Goal: Transaction & Acquisition: Purchase product/service

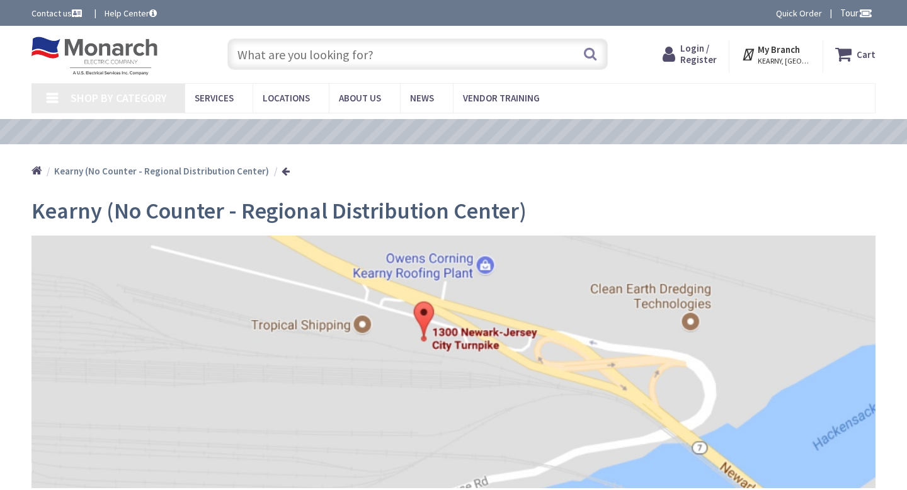
type input "[STREET_ADDRESS][PERSON_NAME]"
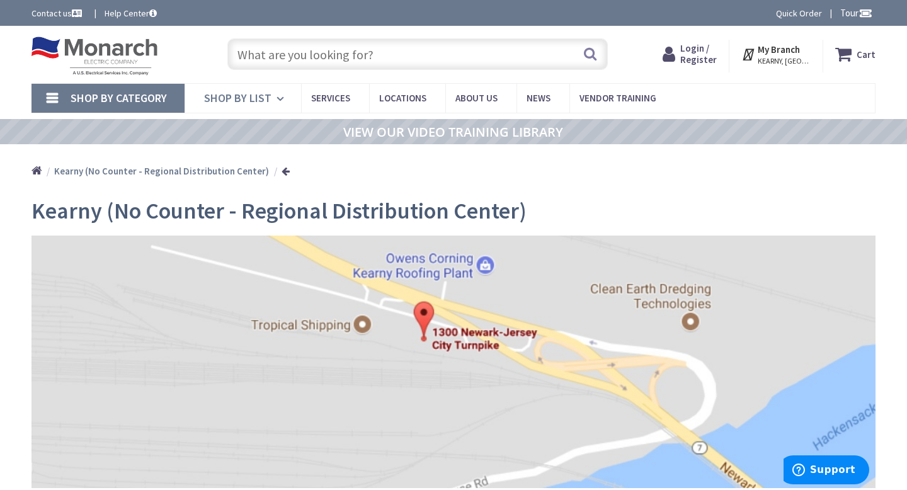
click at [268, 99] on span "Shop By List" at bounding box center [237, 98] width 67 height 14
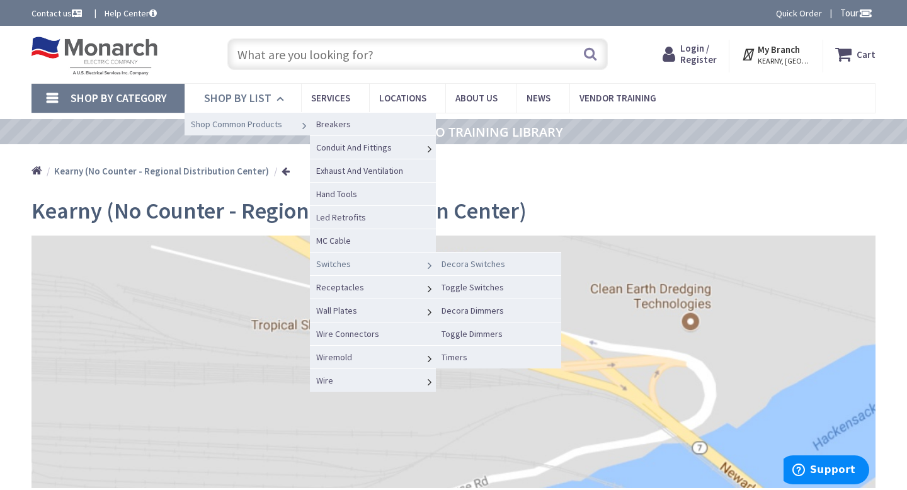
click at [505, 265] on link "Decora Switches" at bounding box center [498, 263] width 126 height 23
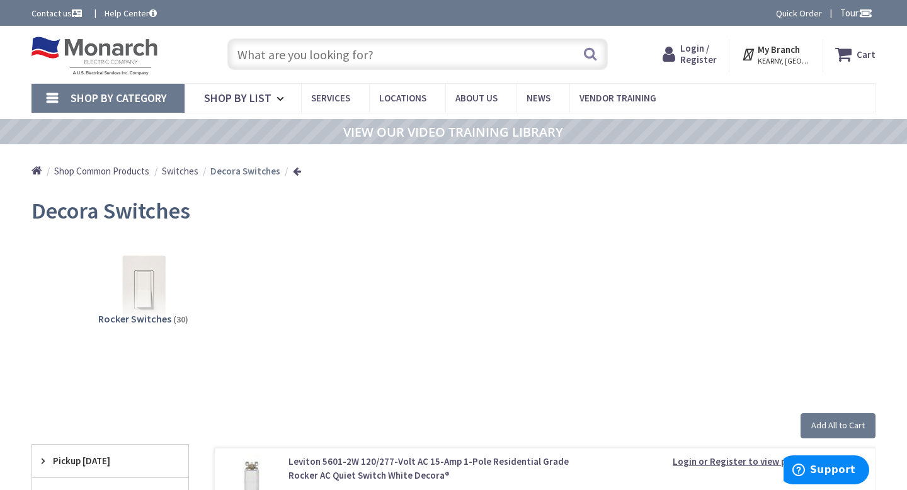
click at [151, 94] on span "Shop By Category" at bounding box center [119, 98] width 96 height 14
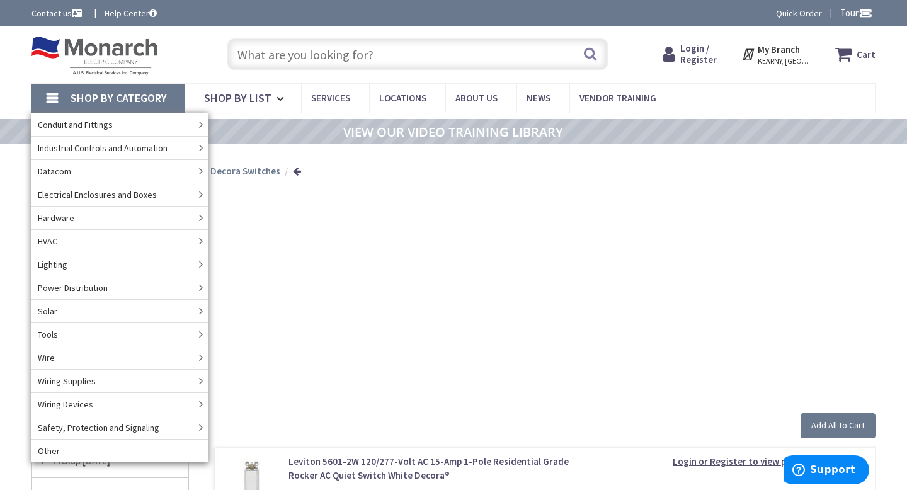
click at [118, 49] on img at bounding box center [95, 56] width 126 height 39
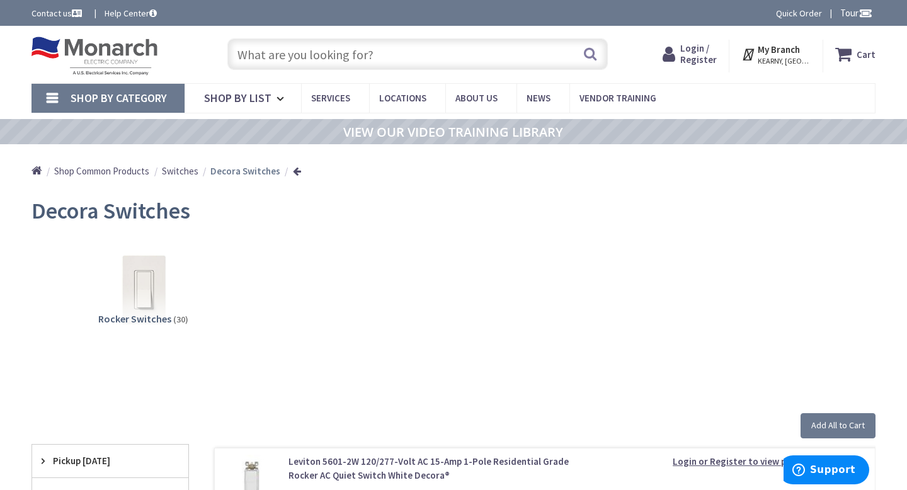
click at [120, 50] on img at bounding box center [95, 56] width 126 height 39
